Goal: Download file/media

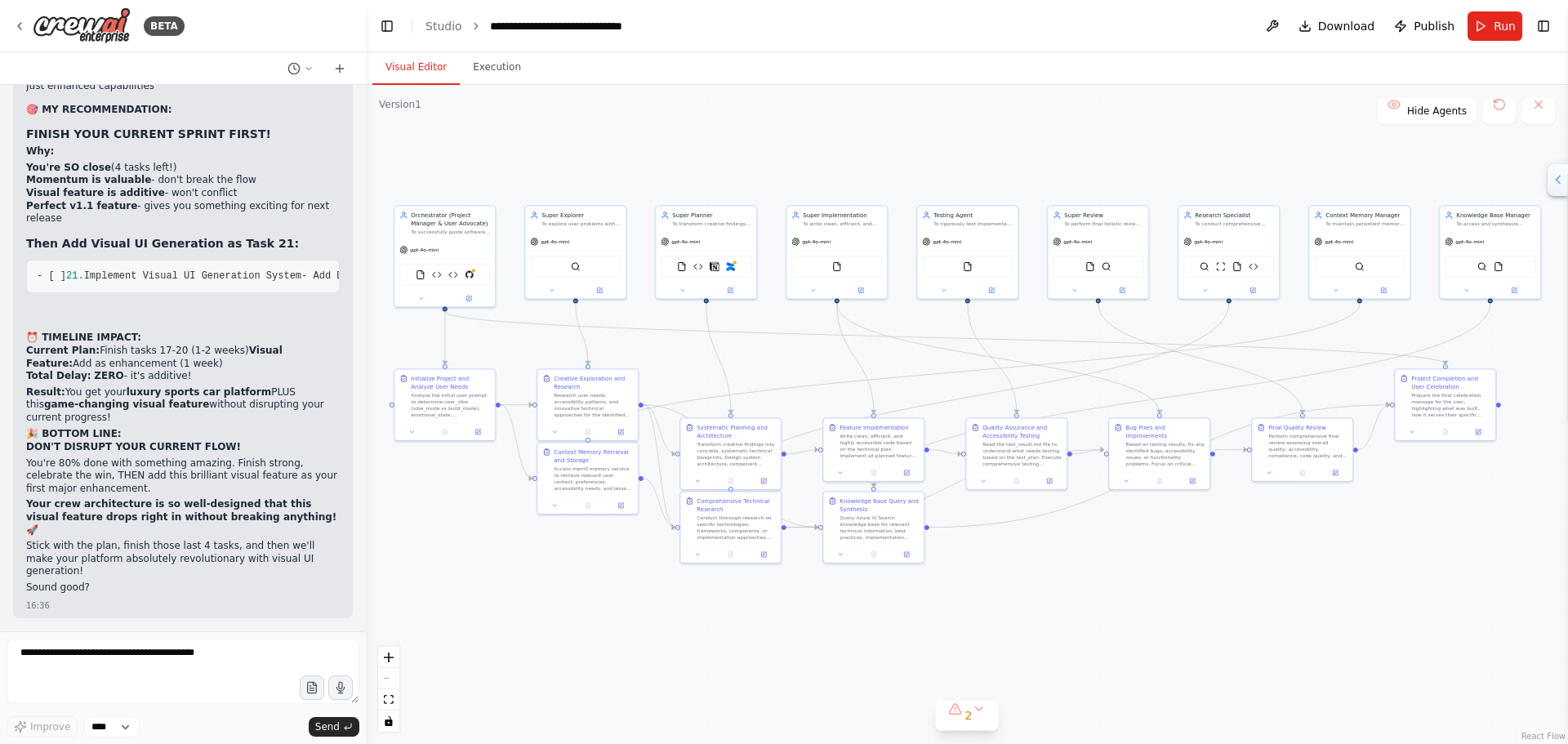
drag, startPoint x: 0, startPoint y: 0, endPoint x: 384, endPoint y: 20, distance: 384.5
click at [385, 20] on button "Toggle Left Sidebar" at bounding box center [387, 26] width 23 height 23
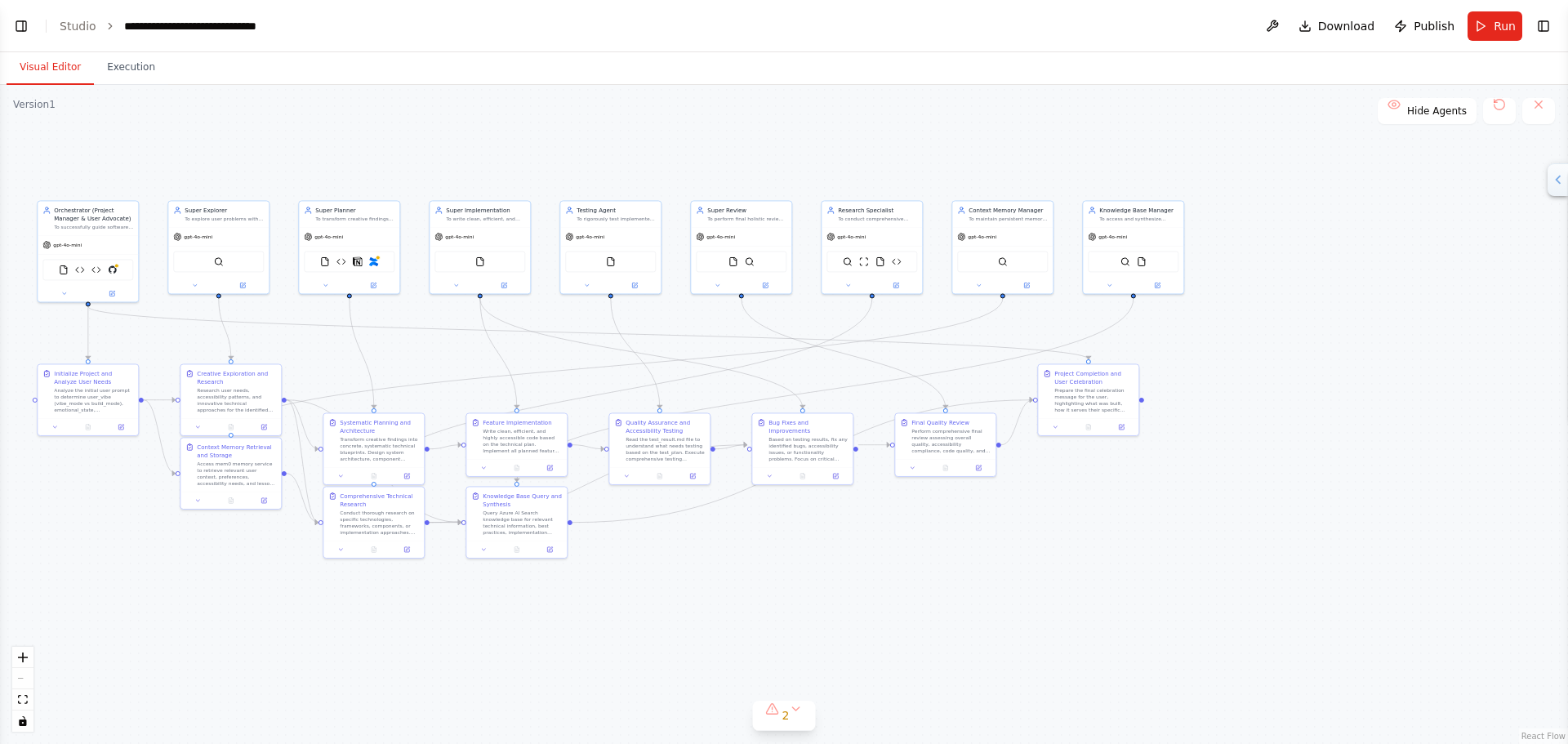
drag, startPoint x: 557, startPoint y: 150, endPoint x: 569, endPoint y: 129, distance: 24.2
click at [724, 130] on div ".deletable-edge-delete-btn { width: 20px; height: 20px; border: 0px solid #ffff…" at bounding box center [784, 414] width 1568 height 659
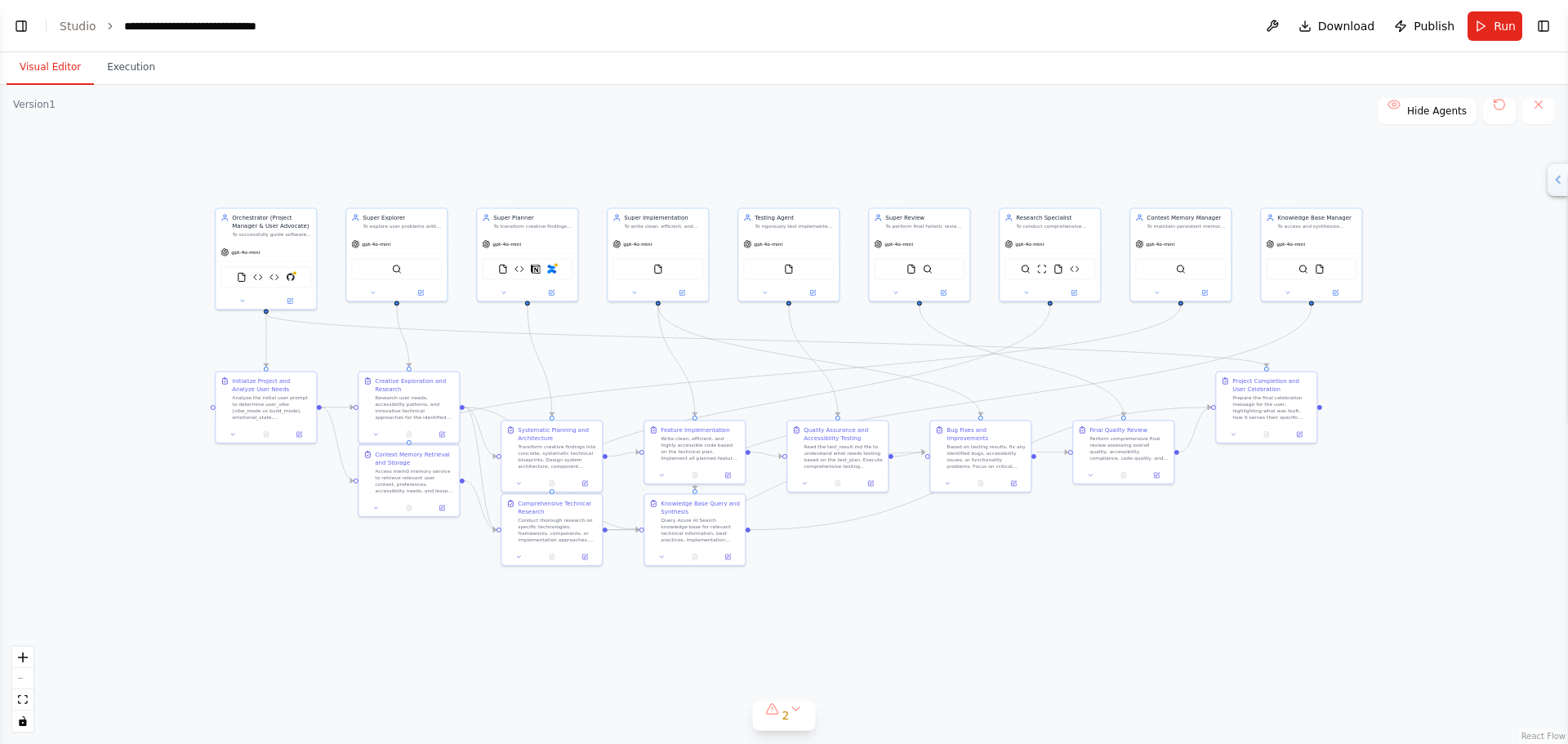
drag, startPoint x: 569, startPoint y: 129, endPoint x: 588, endPoint y: 150, distance: 28.3
click at [588, 150] on div ".deletable-edge-delete-btn { width: 20px; height: 20px; border: 0px solid #ffff…" at bounding box center [784, 414] width 1568 height 659
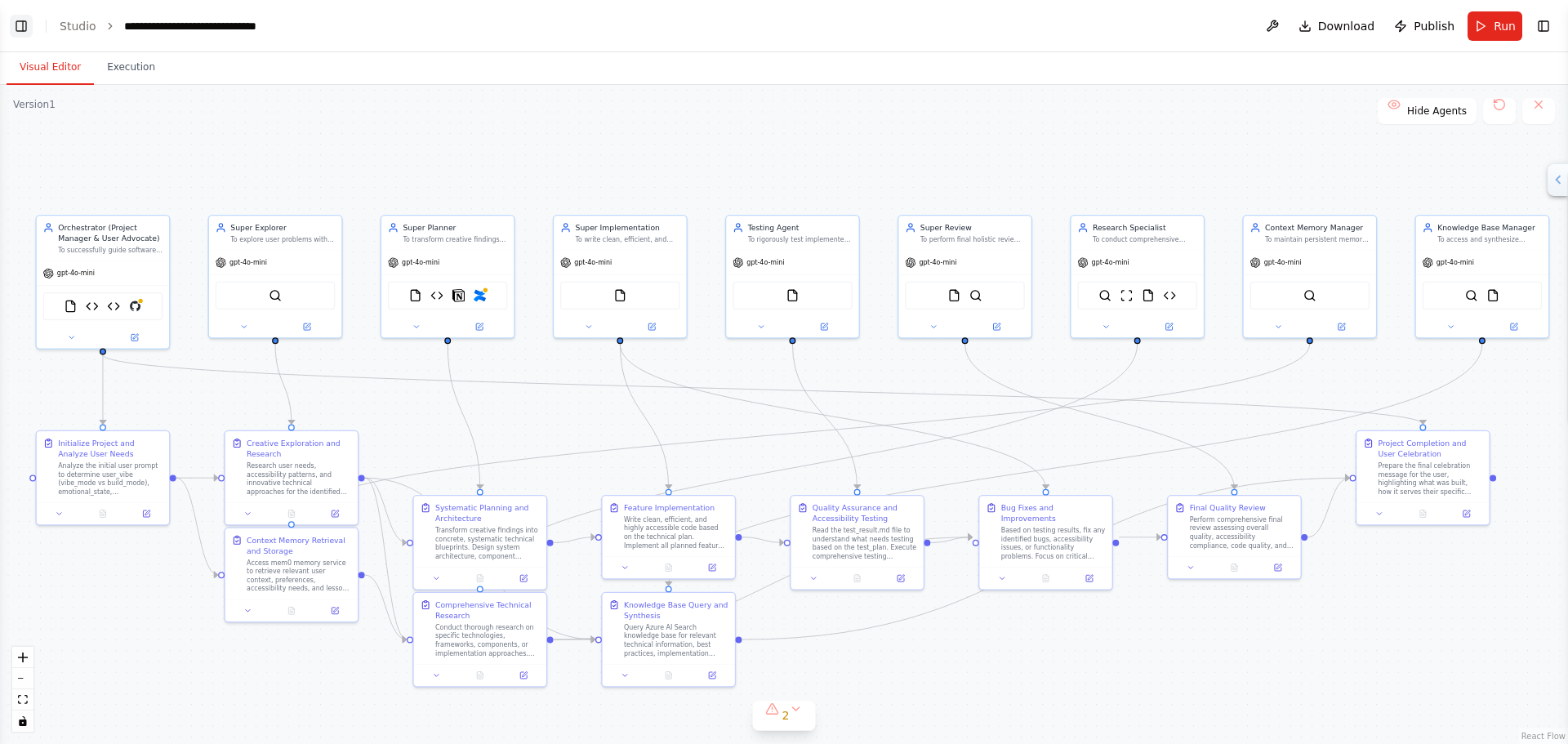
click at [30, 29] on button "Toggle Left Sidebar" at bounding box center [21, 26] width 23 height 23
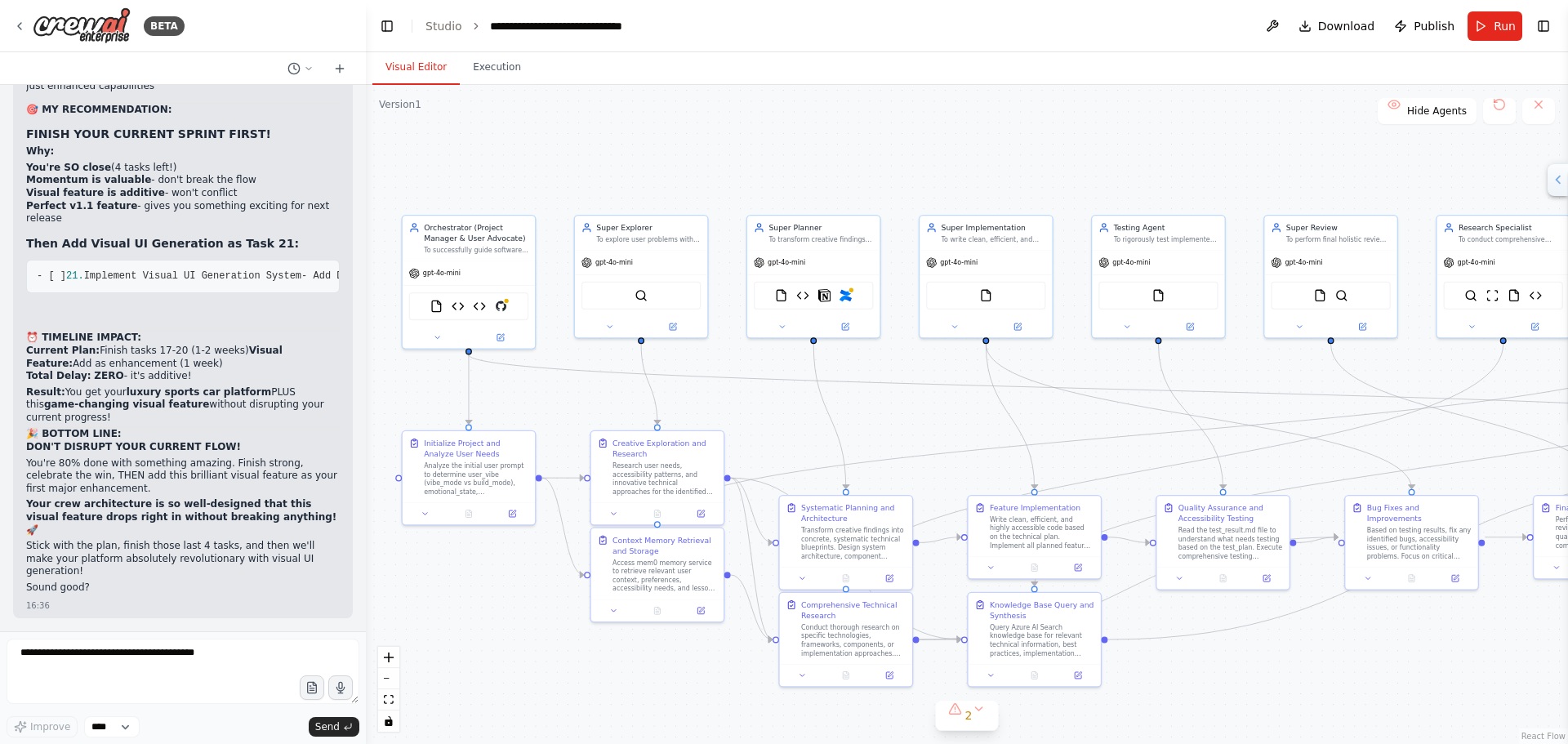
scroll to position [81389, 0]
click at [367, 606] on div ".deletable-edge-delete-btn { width: 20px; height: 20px; border: 0px solid #ffff…" at bounding box center [967, 414] width 1202 height 659
click at [248, 664] on textarea at bounding box center [182, 671] width 353 height 65
click at [359, 518] on div "BETA Hello! I'm the CrewAI assistant. What kind of automation do you want to bu…" at bounding box center [784, 372] width 1568 height 744
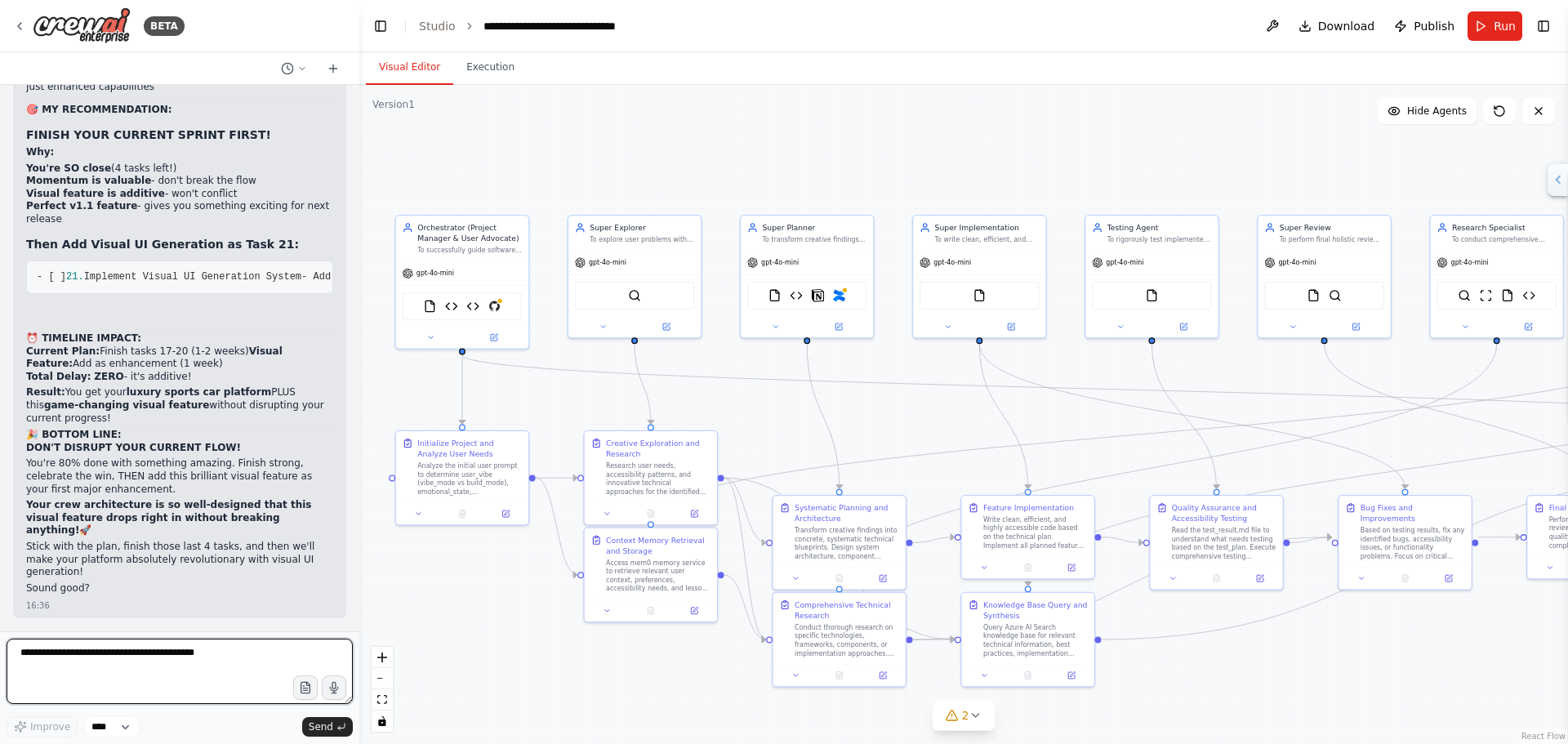
scroll to position [81955, 0]
click at [357, 579] on div at bounding box center [355, 372] width 7 height 744
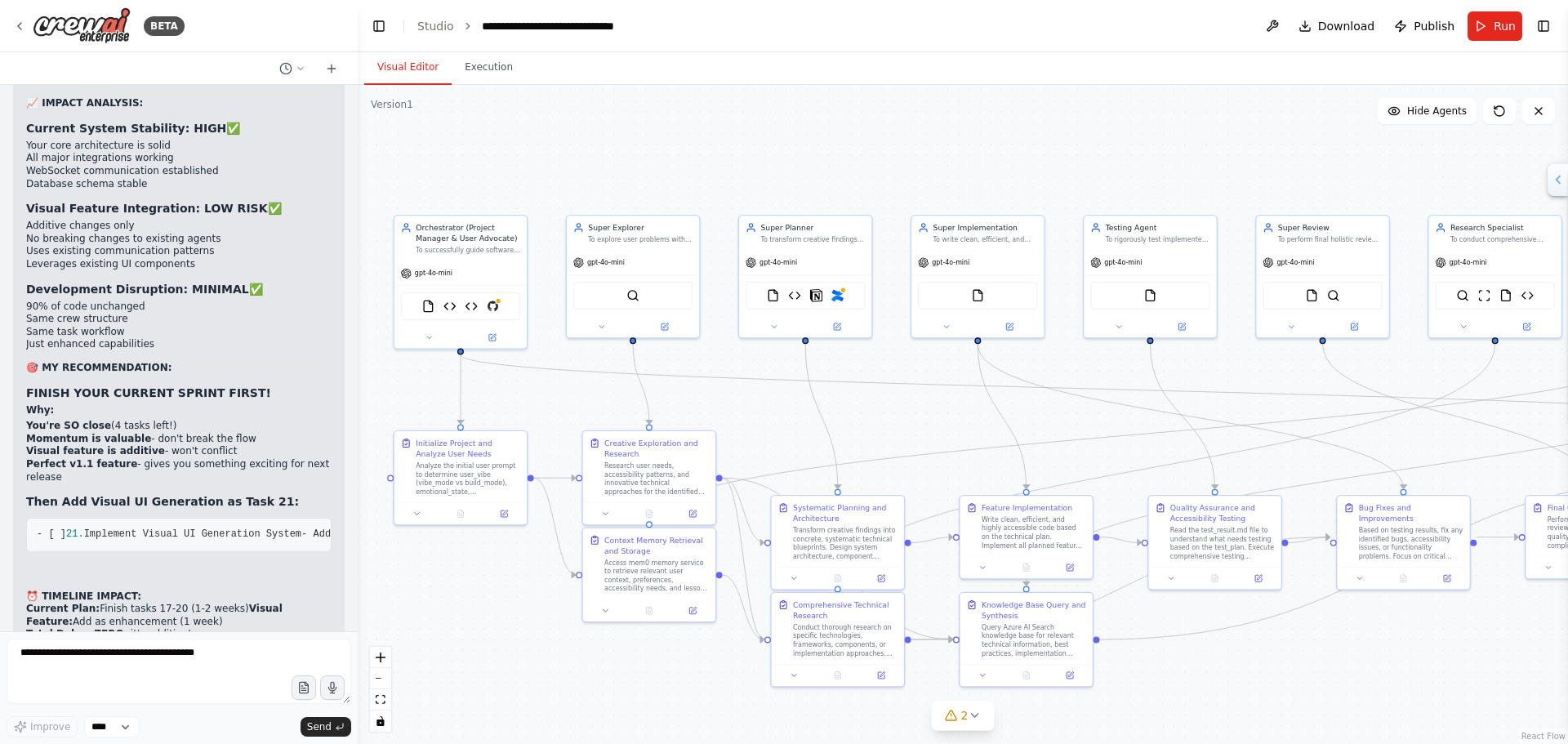
scroll to position [77412, 0]
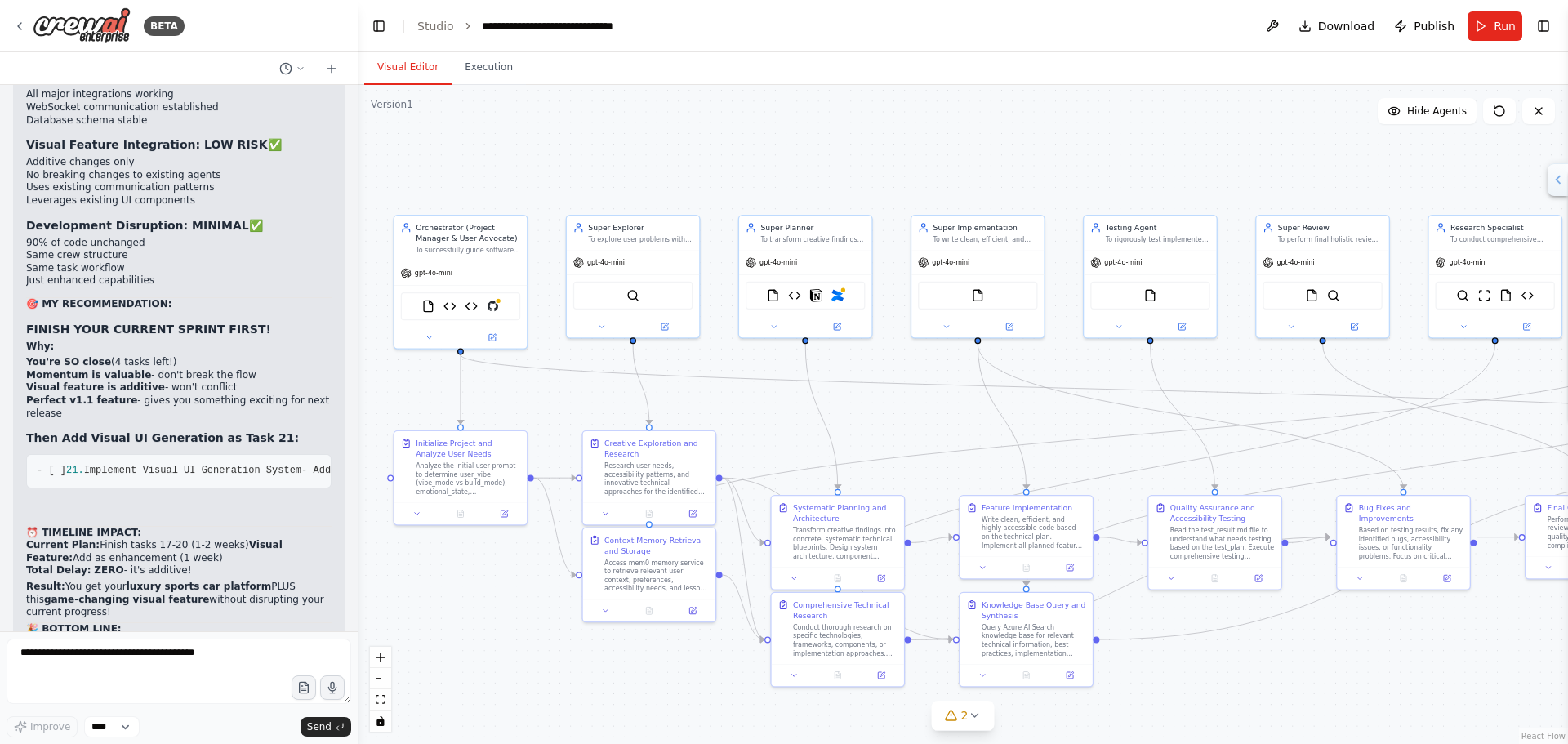
drag, startPoint x: 24, startPoint y: 286, endPoint x: 183, endPoint y: 372, distance: 180.8
copy div "🎯 LOREMIPS DOLO SITAMET CON ADIPI ELITSEDDOEIU Temp'i u laboreetdolor magnaaliq…"
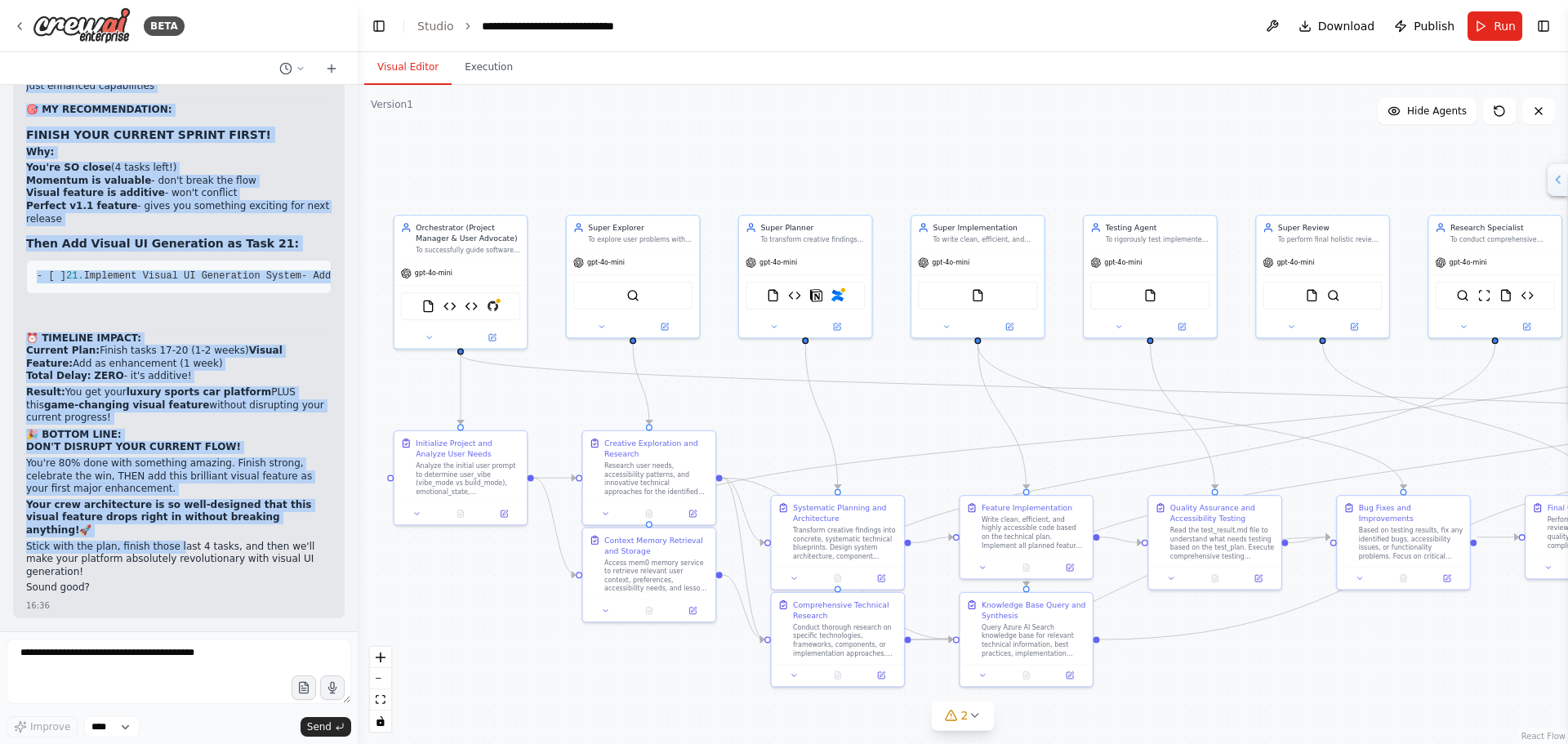
scroll to position [82492, 0]
drag, startPoint x: 22, startPoint y: 424, endPoint x: 116, endPoint y: 524, distance: 137.2
click at [169, 622] on div "Hello! I'm the CrewAI assistant. What kind of automation do you want to build? …" at bounding box center [179, 358] width 357 height 547
copy div "I've had an idea I want your opinion on. I've noticed this is what there isn't …"
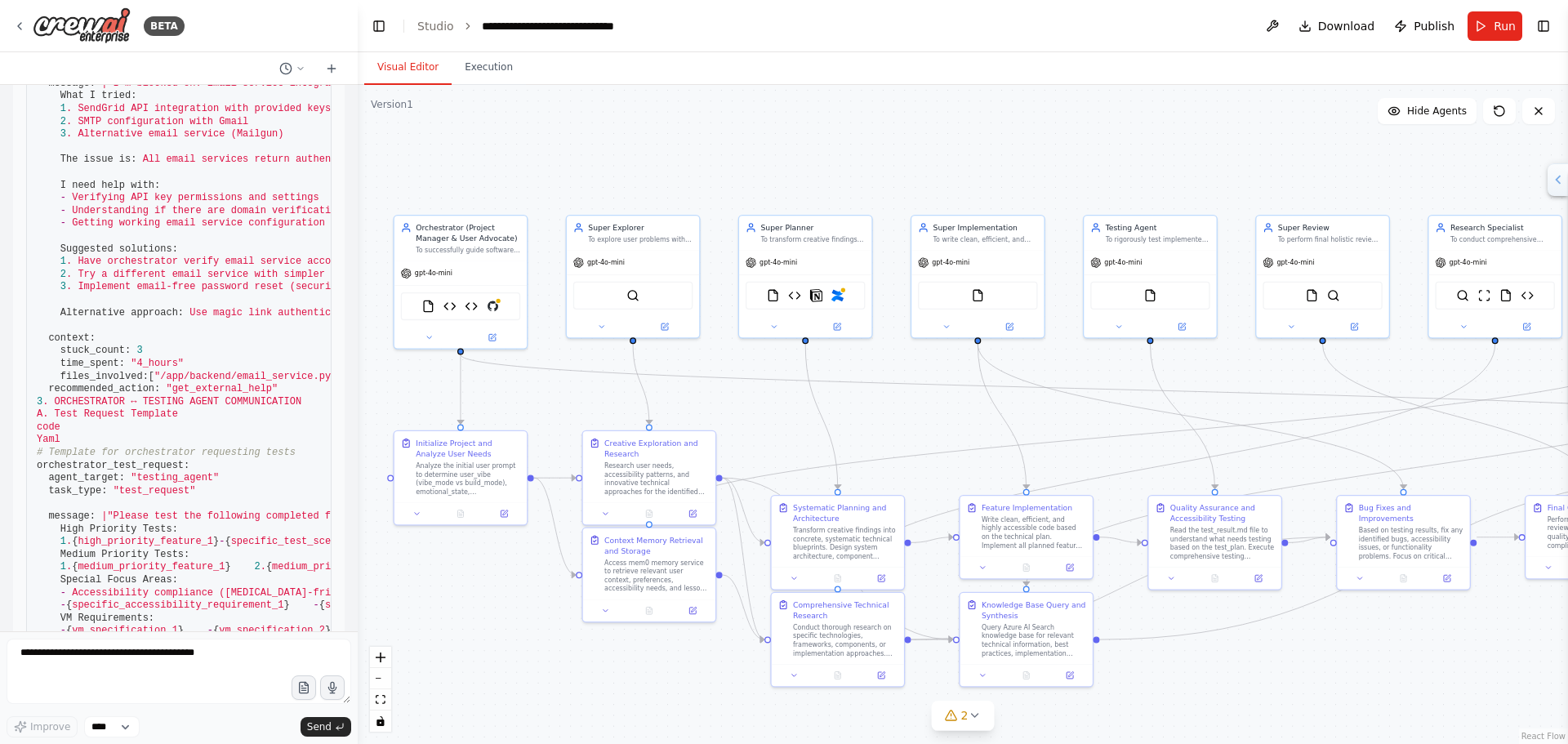
scroll to position [0, 0]
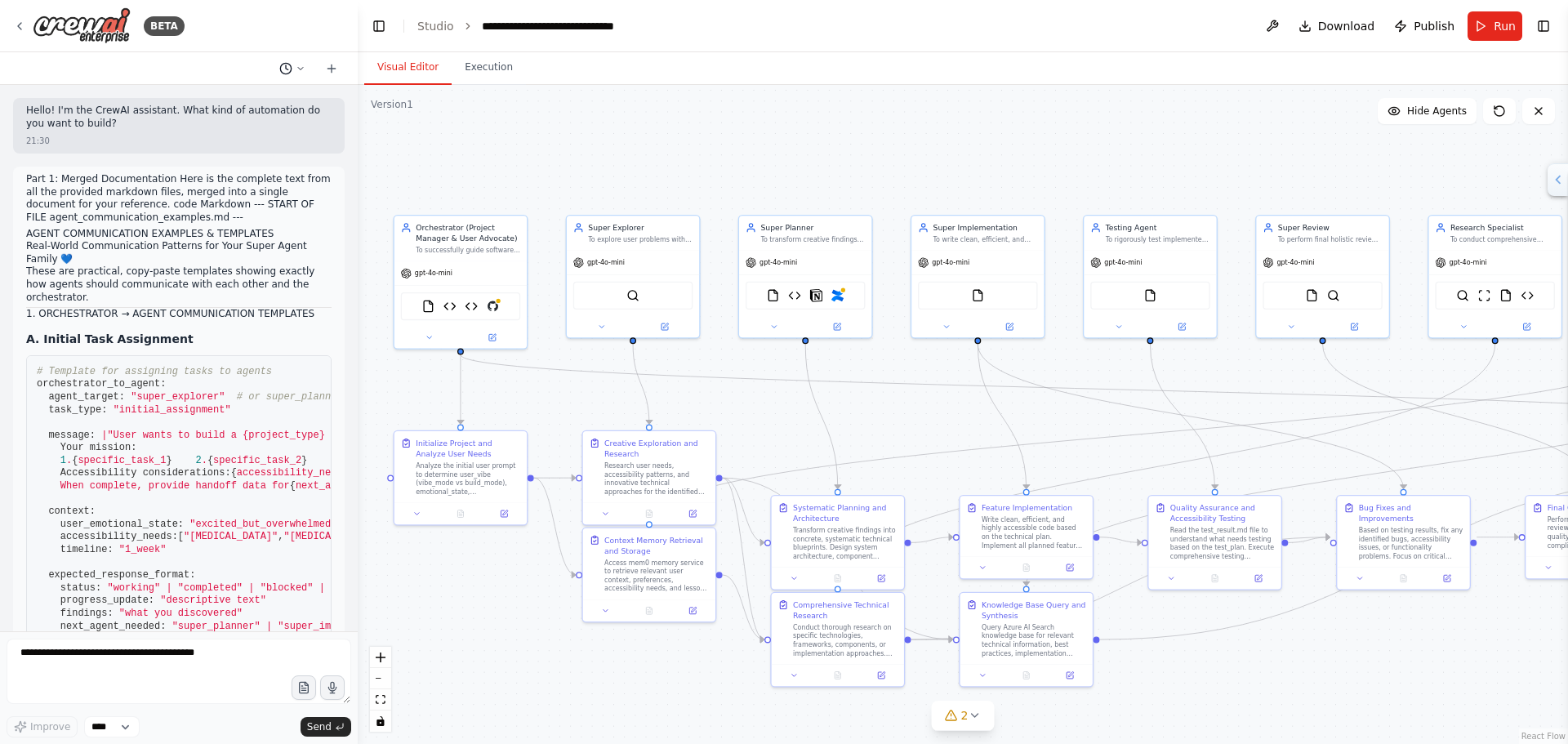
click at [303, 71] on icon at bounding box center [301, 68] width 10 height 10
click at [150, 146] on div at bounding box center [179, 372] width 357 height 744
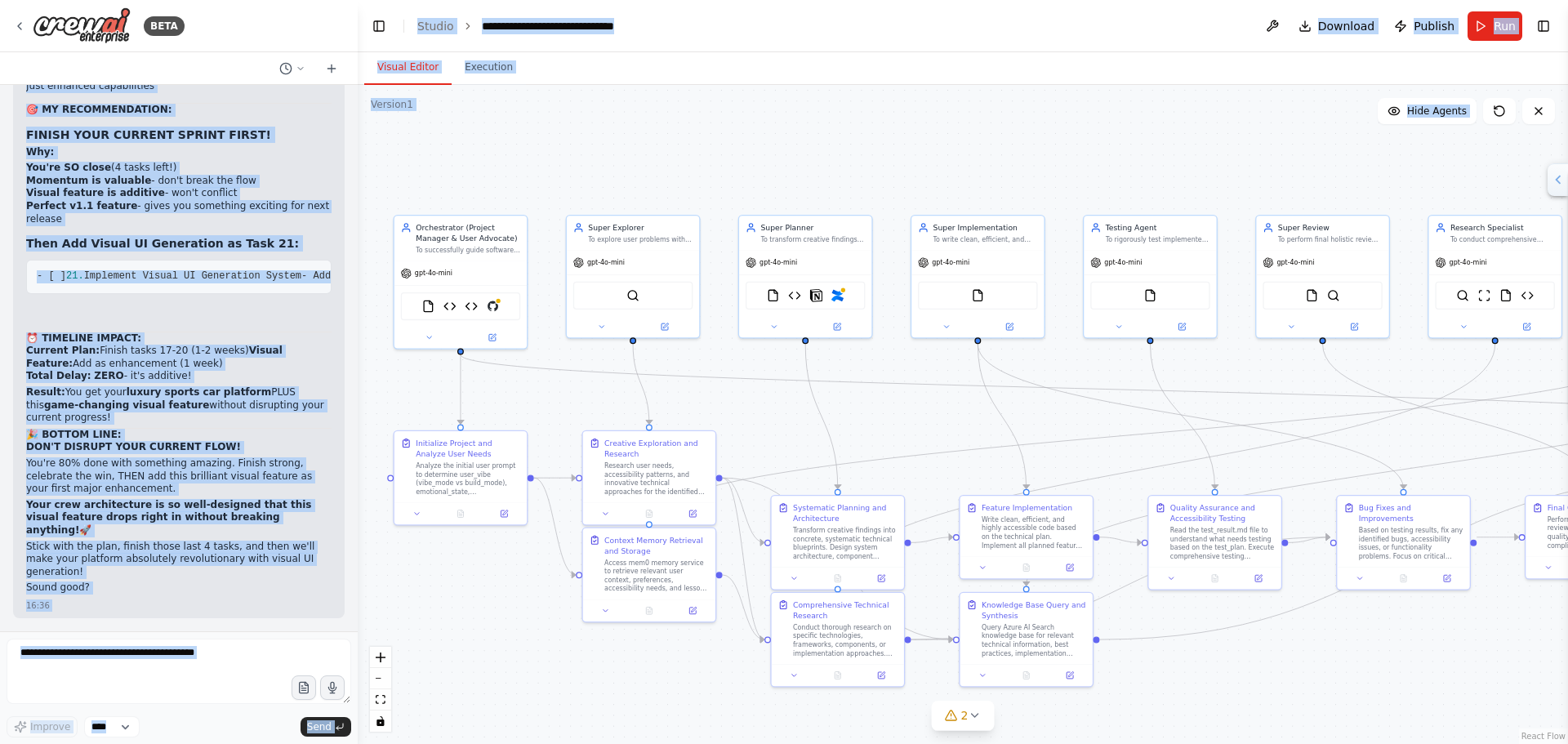
scroll to position [82492, 0]
drag, startPoint x: 25, startPoint y: 112, endPoint x: 222, endPoint y: 783, distance: 699.3
click at [222, 744] on html "BETA Hello! I'm the CrewAI assistant. What kind of automation do you want to bu…" at bounding box center [784, 372] width 1568 height 744
copy div "Lorem! I'd sit AmetCO adipiscin. Elit sedd ei temporinci ut lab etdo ma aliqu? …"
click at [1361, 28] on span "Download" at bounding box center [1346, 26] width 57 height 17
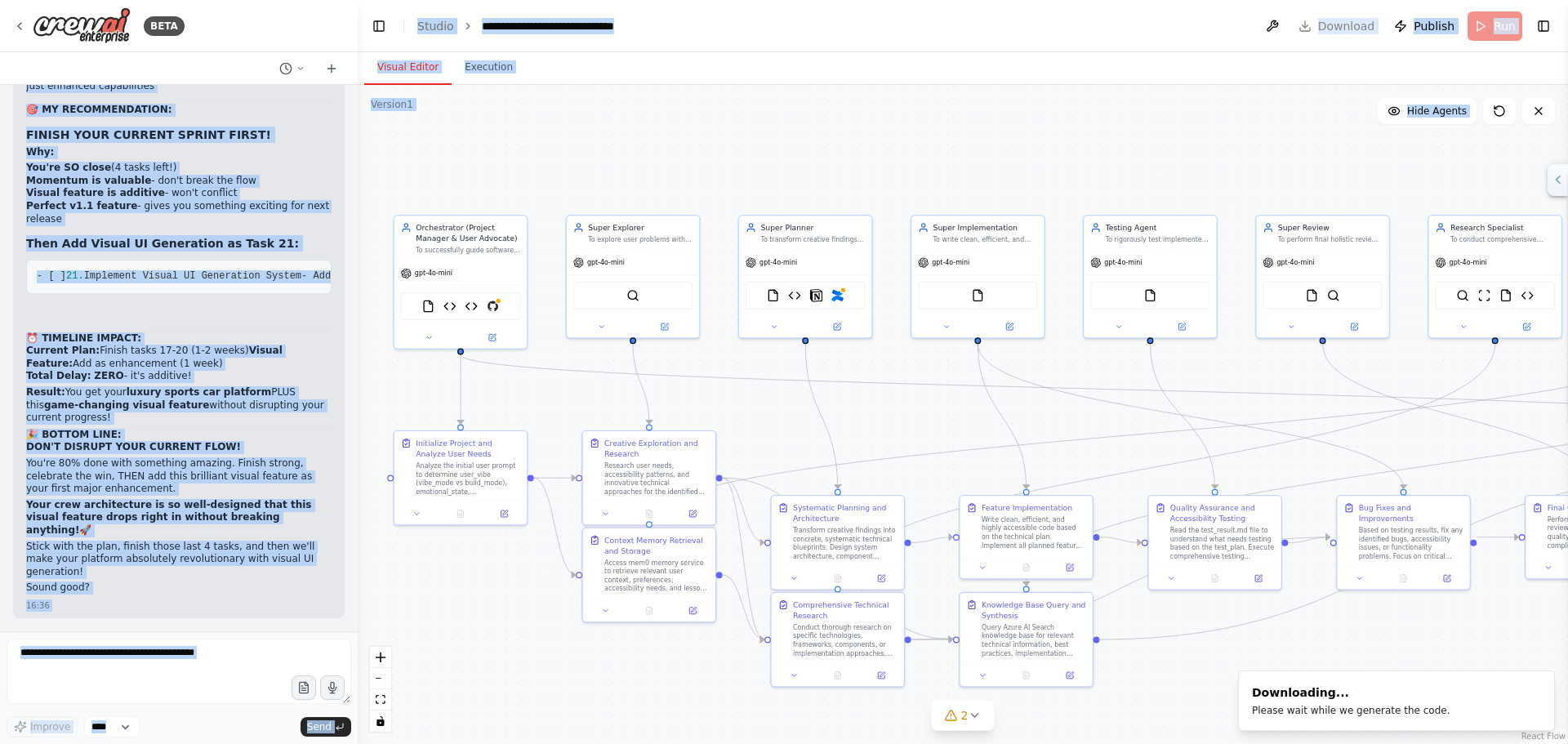
click at [1351, 44] on header "**********" at bounding box center [962, 26] width 1211 height 52
